Goal: Book appointment/travel/reservation

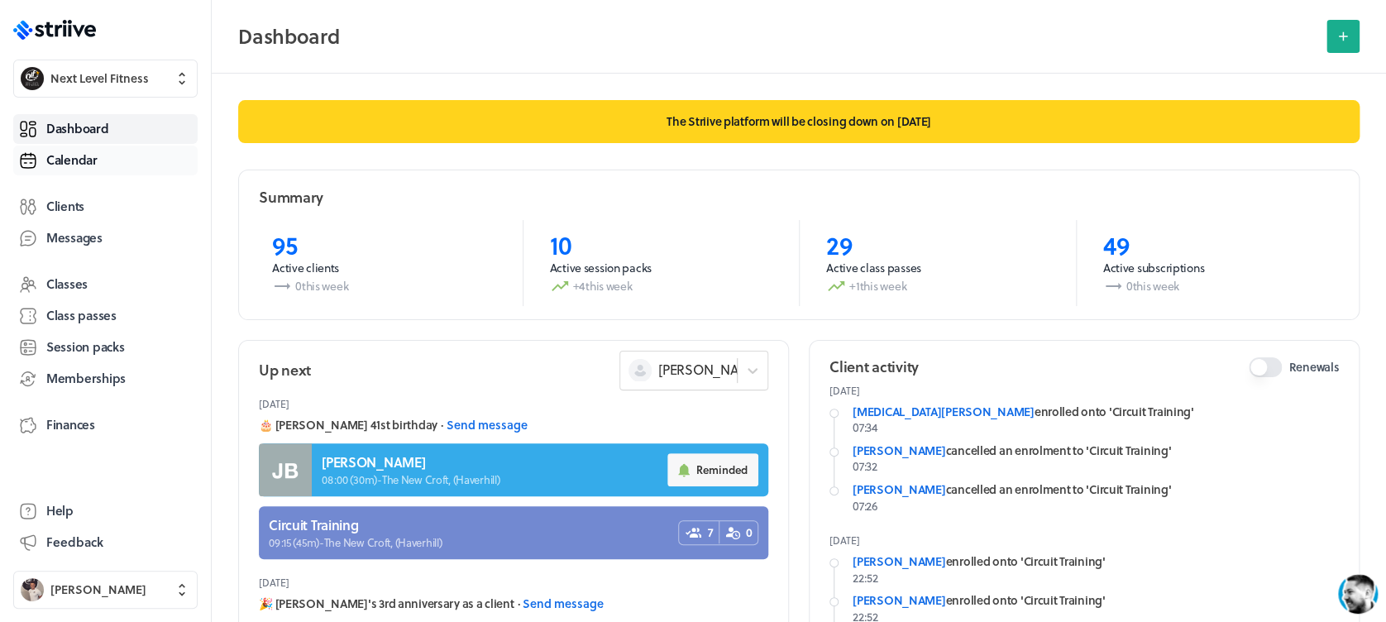
click at [79, 164] on span "Calendar" at bounding box center [71, 159] width 51 height 17
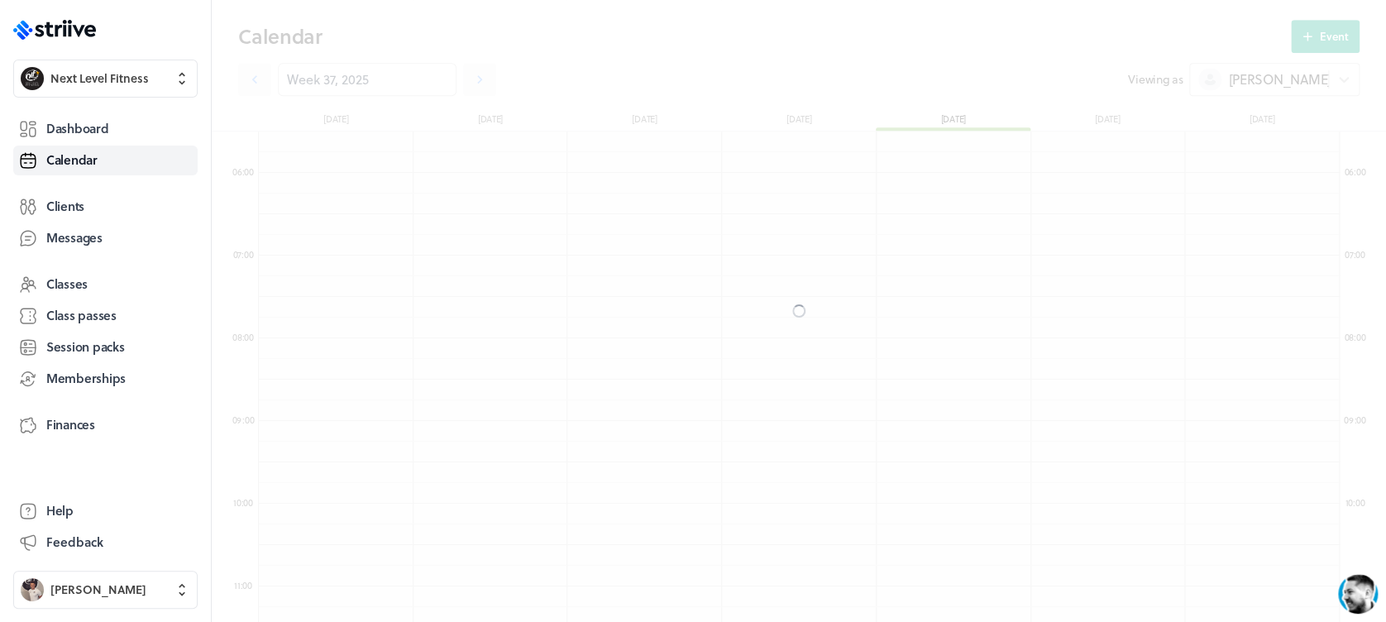
scroll to position [1985, 1080]
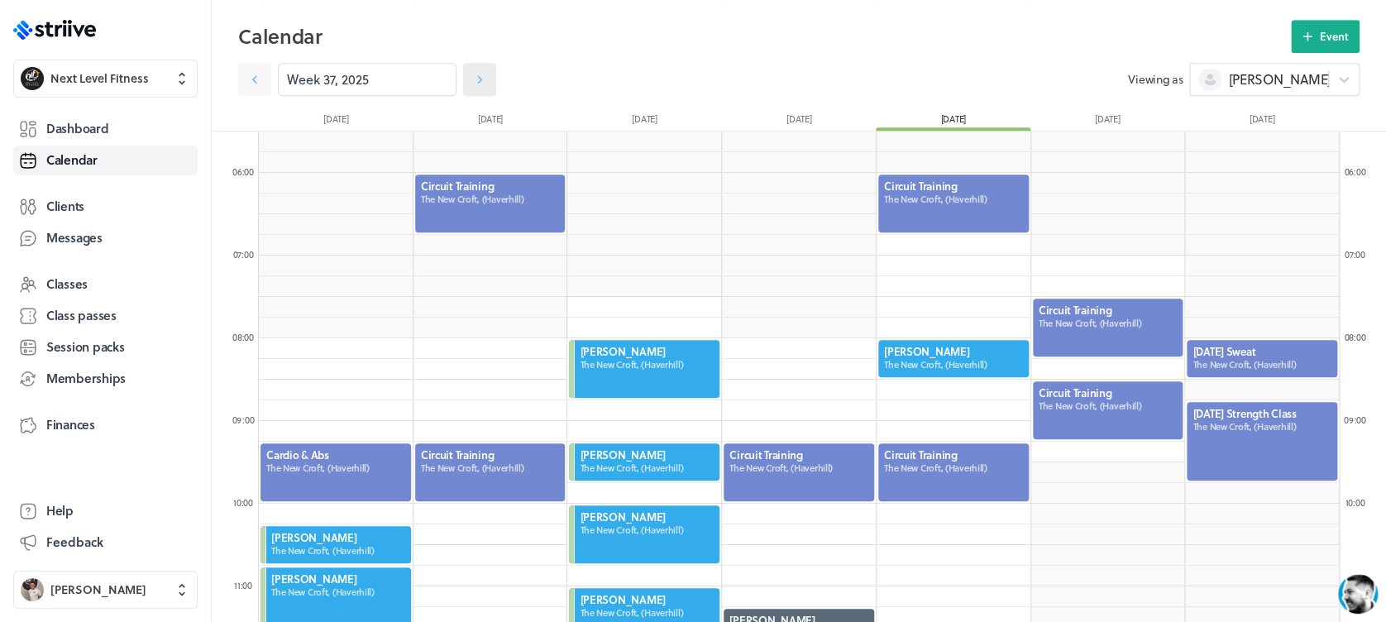
click at [472, 79] on icon at bounding box center [480, 79] width 17 height 17
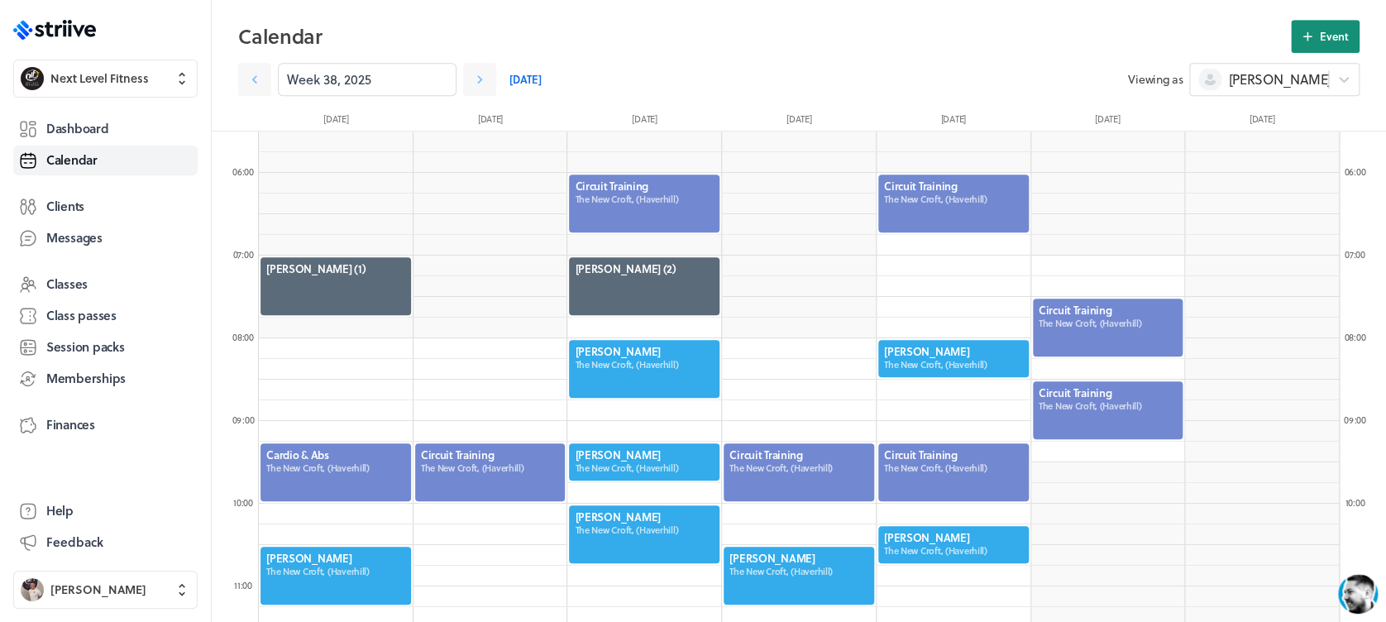
click at [1339, 29] on span "Event" at bounding box center [1334, 36] width 29 height 15
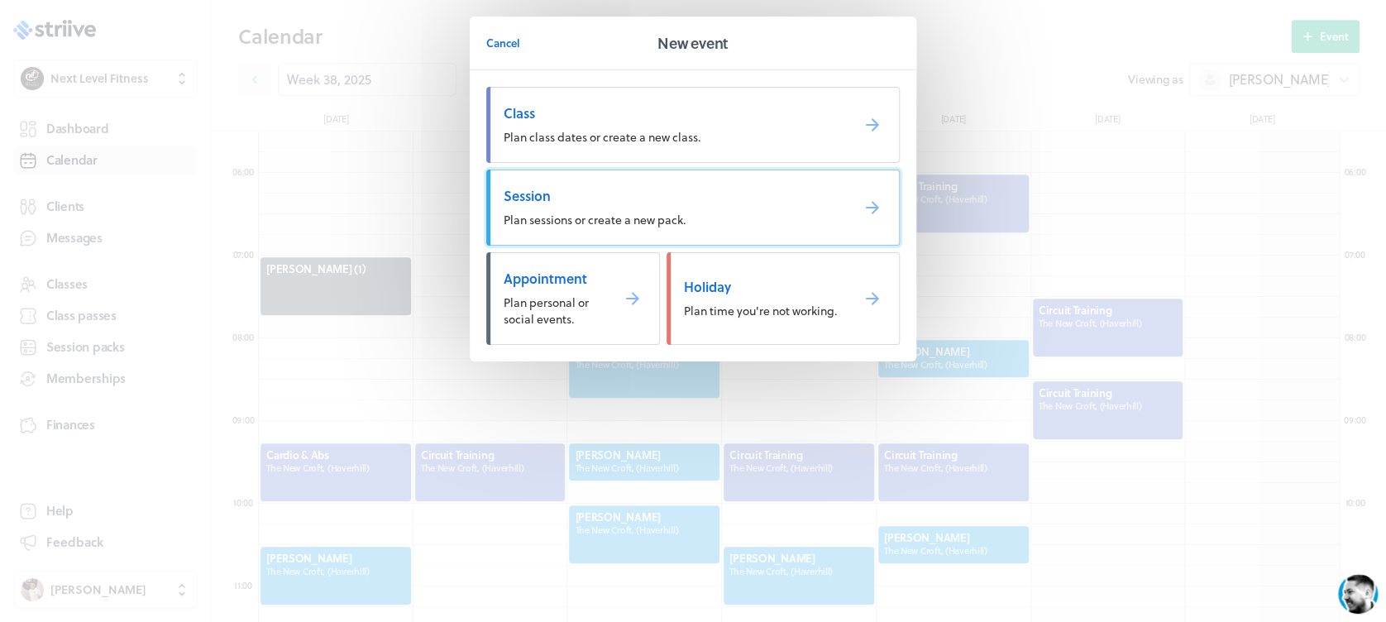
click at [672, 199] on span "Session" at bounding box center [670, 196] width 333 height 18
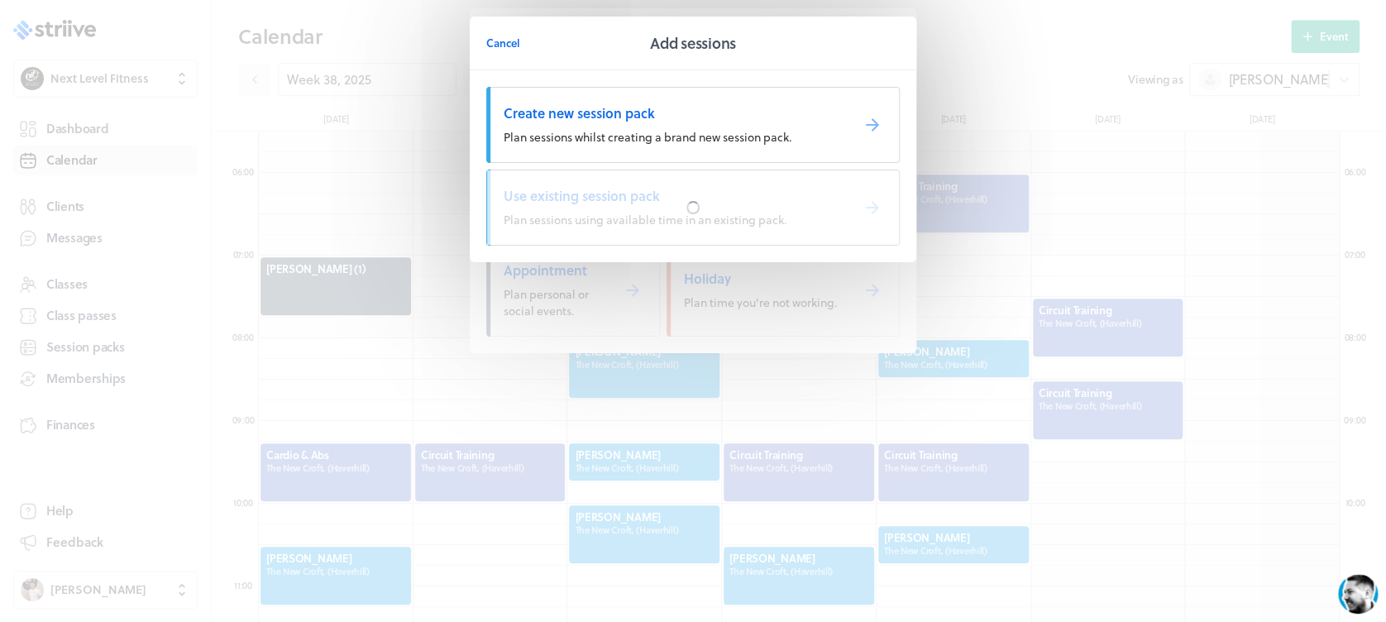
click at [672, 199] on div at bounding box center [693, 207] width 412 height 74
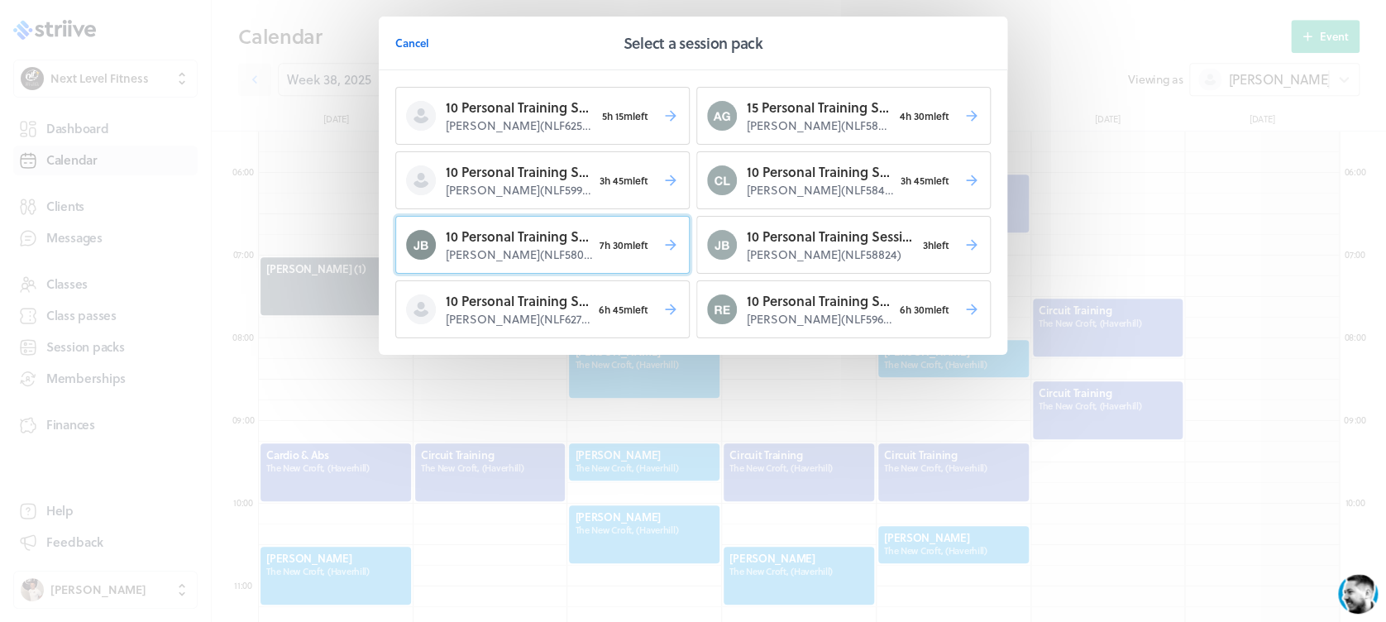
click at [673, 258] on button "10 Personal Training Sessions [PERSON_NAME] ( NLF58079 ) 7h 30m left" at bounding box center [542, 245] width 294 height 58
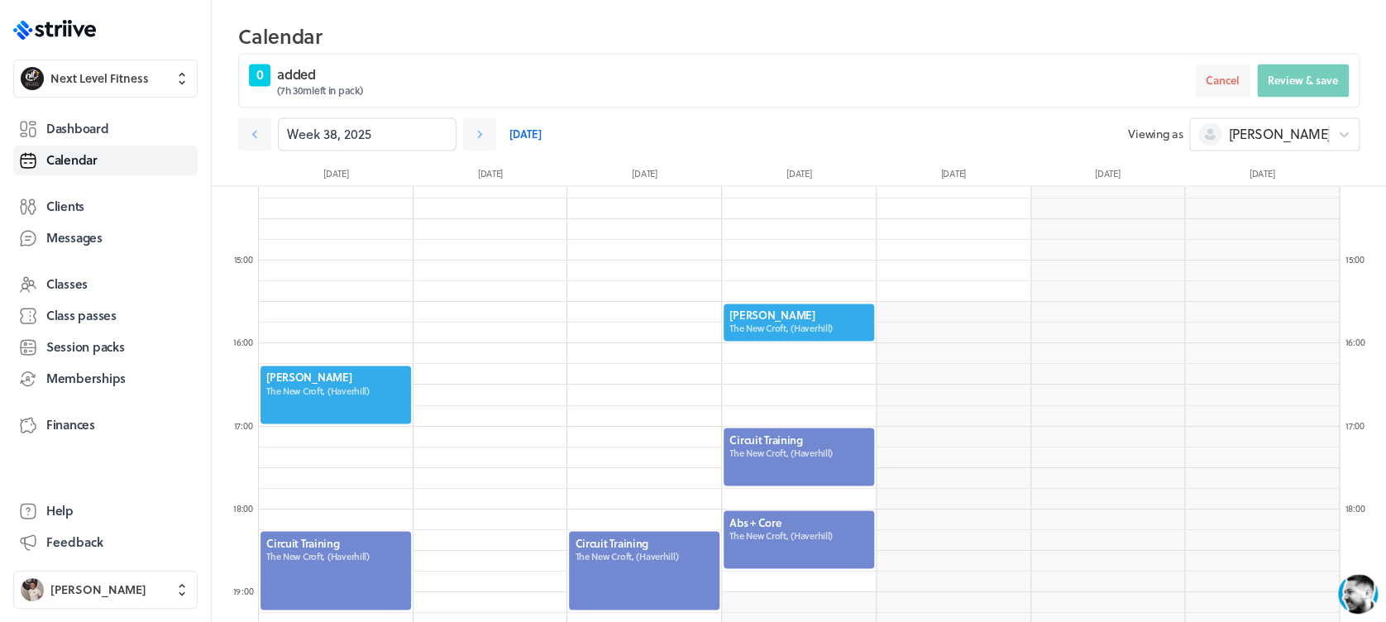
scroll to position [1171, 0]
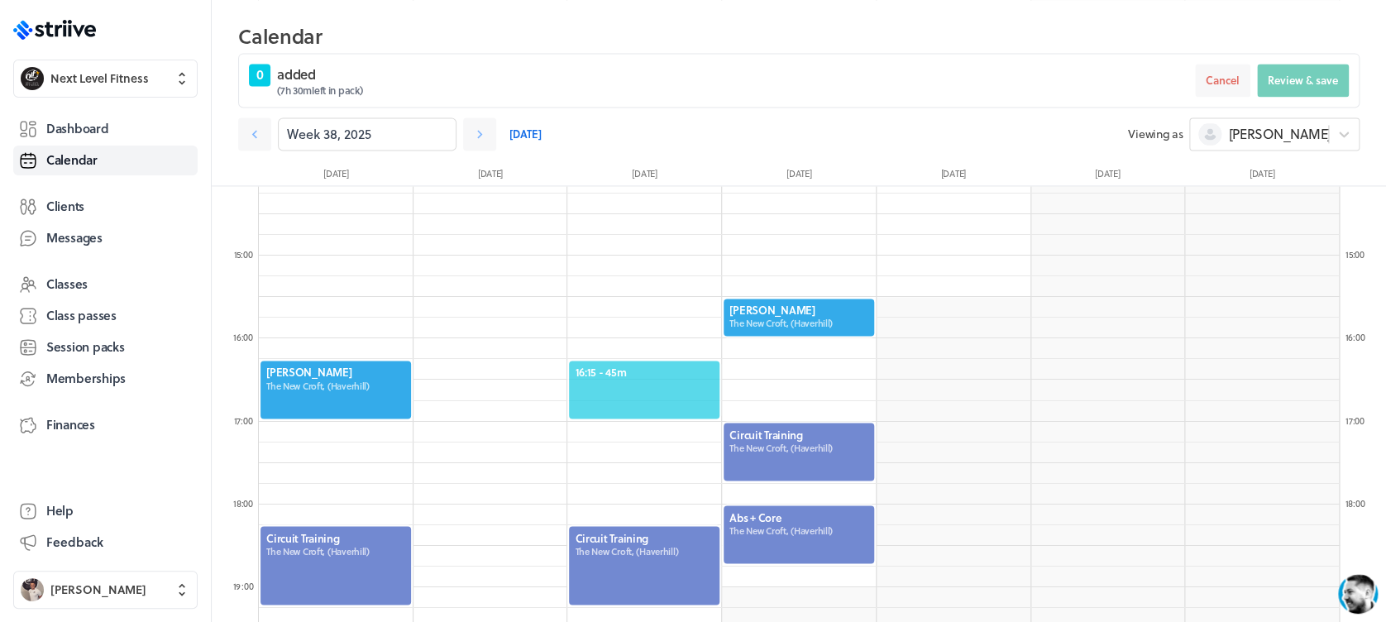
click at [660, 371] on span "16:15 - 45m" at bounding box center [644, 372] width 139 height 15
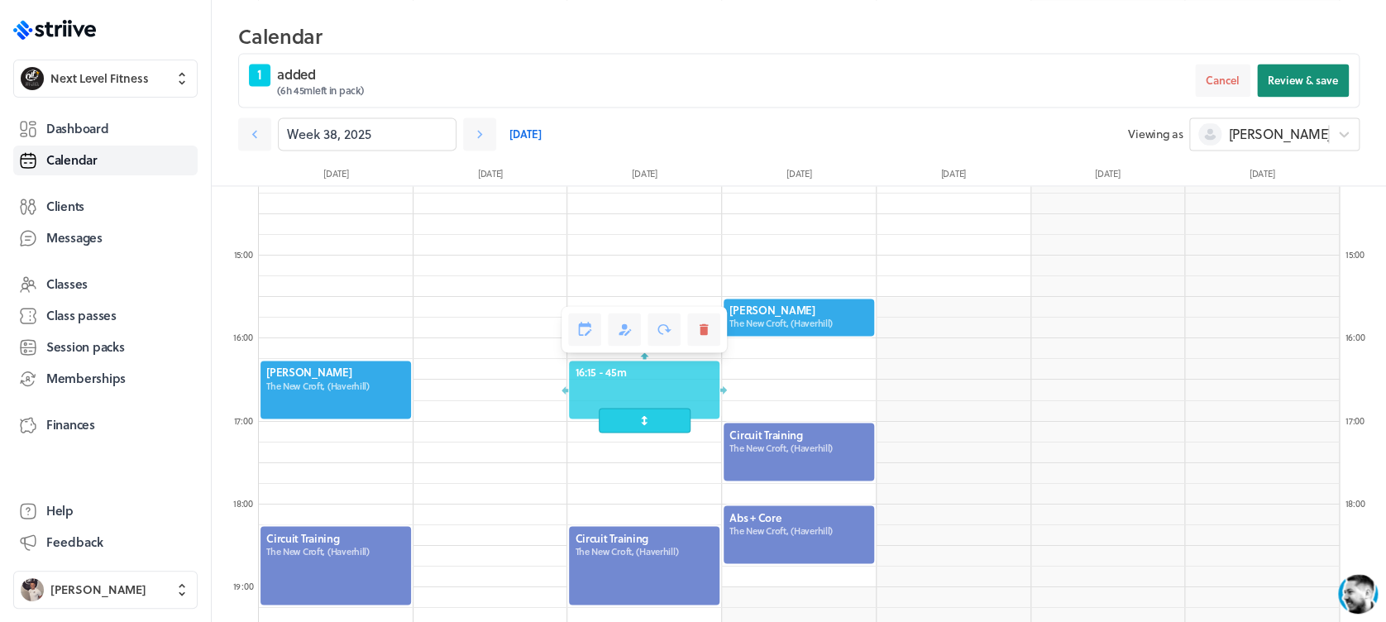
click at [1303, 73] on span "Review & save" at bounding box center [1303, 80] width 70 height 15
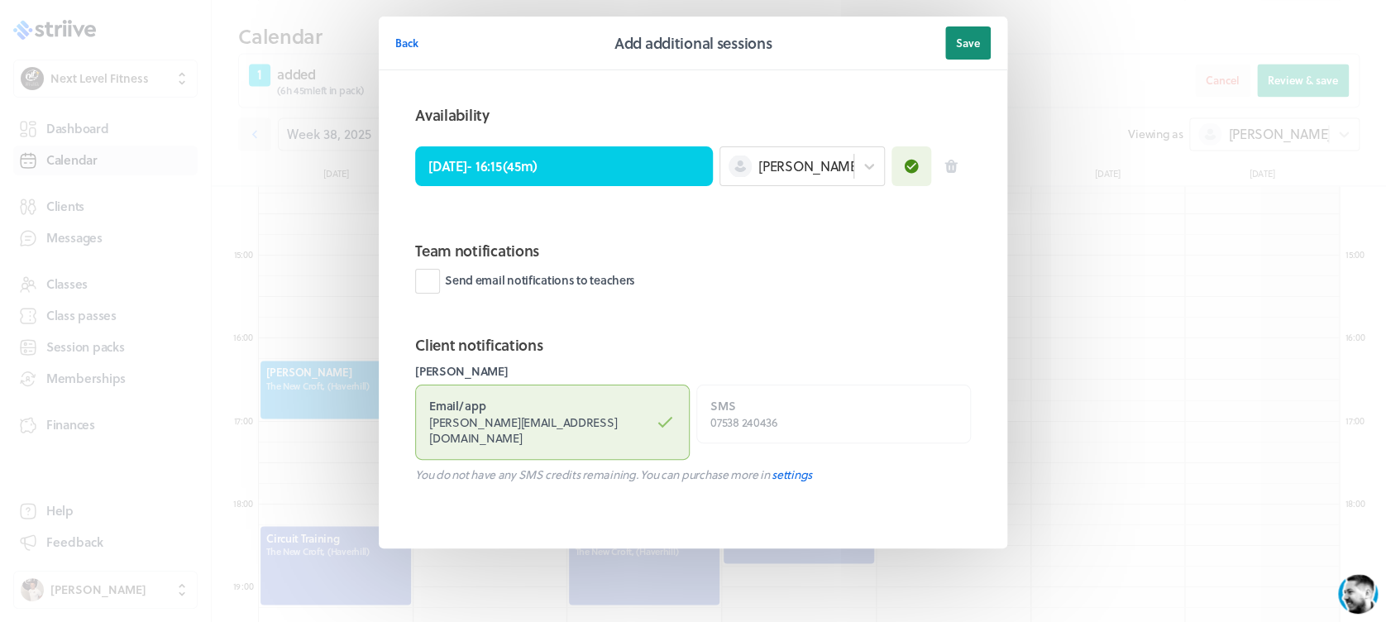
click at [957, 42] on span "Save" at bounding box center [968, 43] width 24 height 15
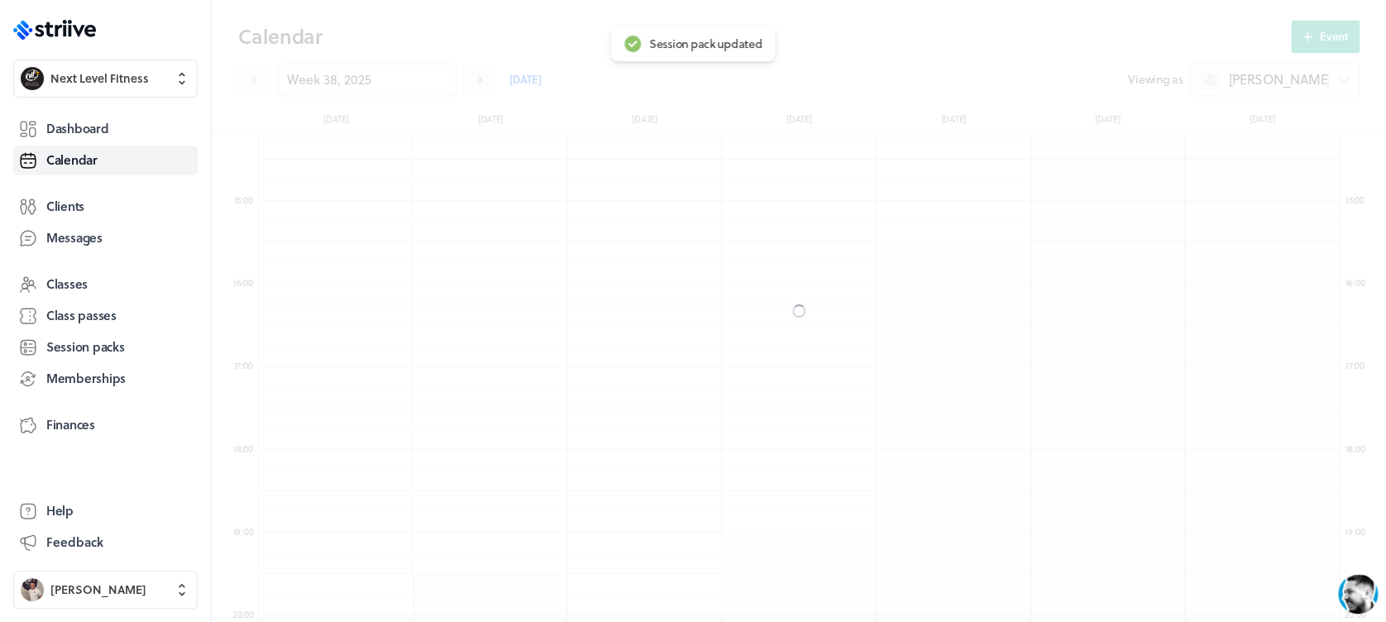
scroll to position [1117, 0]
